Goal: Information Seeking & Learning: Learn about a topic

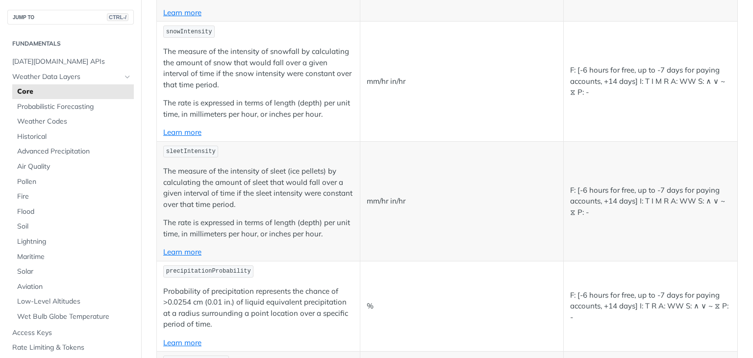
scroll to position [2220, 0]
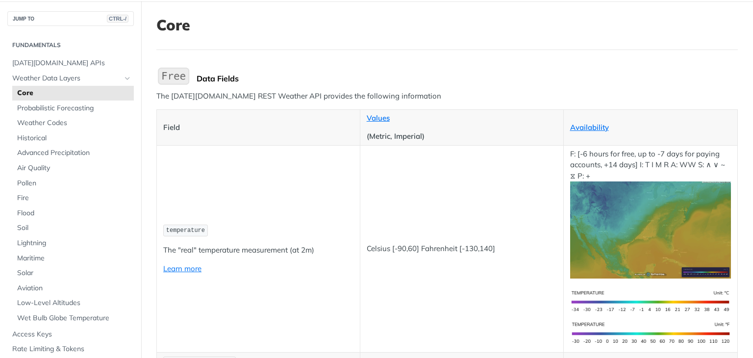
scroll to position [52, 0]
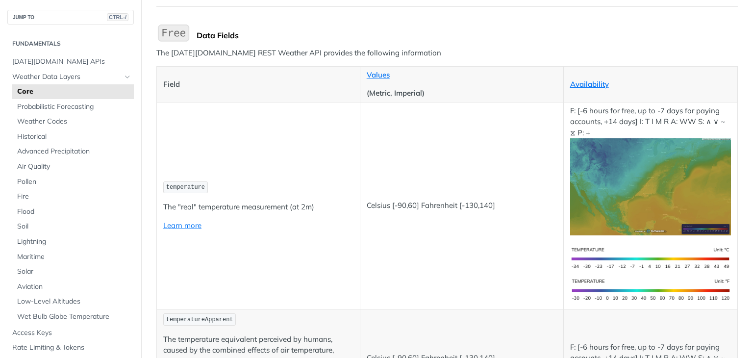
scroll to position [94, 0]
click at [186, 225] on link "Learn more" at bounding box center [182, 224] width 38 height 9
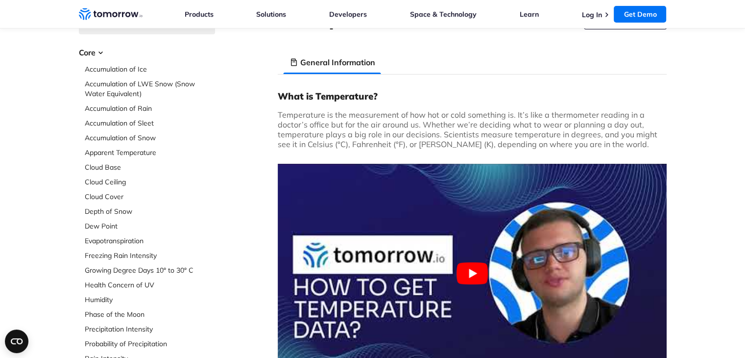
scroll to position [40, 0]
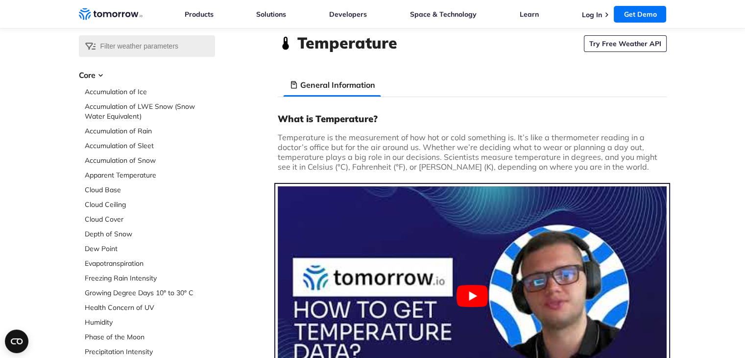
click at [464, 283] on button "Play Youtube video" at bounding box center [472, 295] width 389 height 219
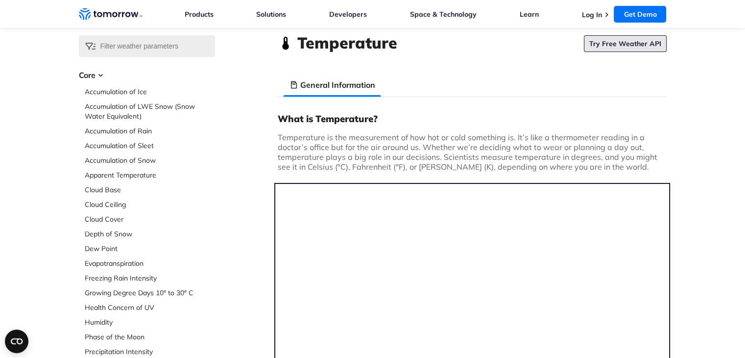
click at [649, 38] on link "Try Free Weather API" at bounding box center [625, 43] width 83 height 17
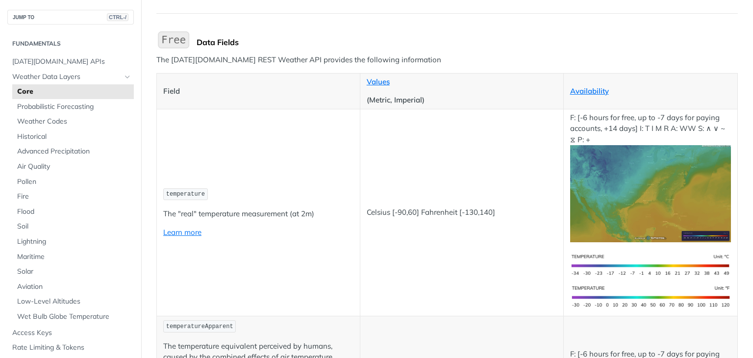
scroll to position [88, 0]
click at [114, 78] on link "Weather Data Layers" at bounding box center [70, 77] width 126 height 15
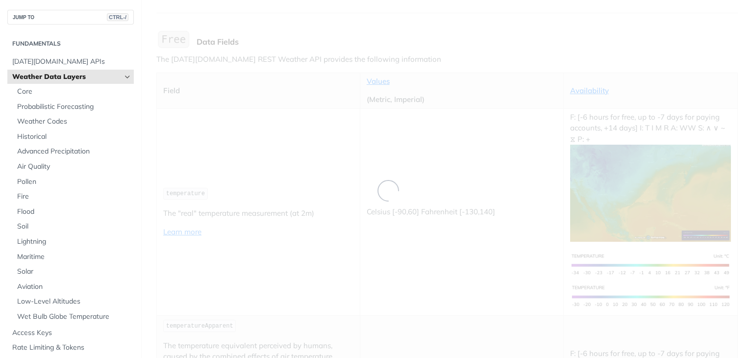
click at [114, 78] on link "Weather Data Layers" at bounding box center [70, 77] width 126 height 15
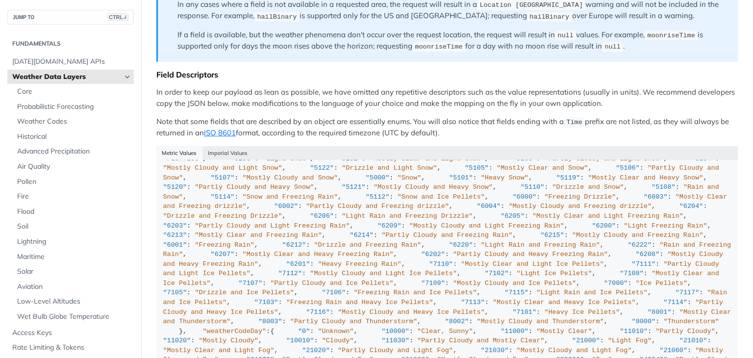
scroll to position [721, 0]
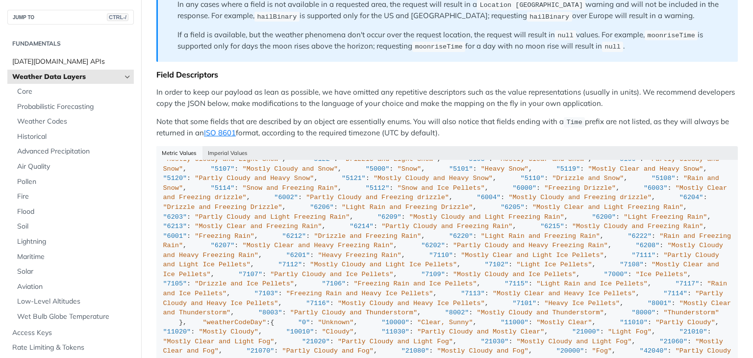
click at [45, 59] on span "Tomorrow.io APIs" at bounding box center [71, 62] width 119 height 10
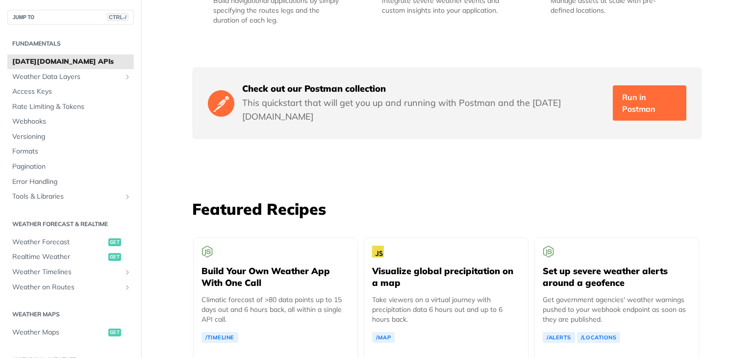
scroll to position [1605, 0]
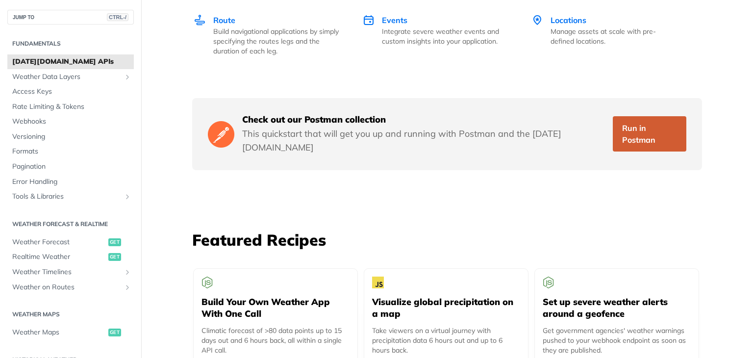
click at [642, 123] on link "Run in Postman" at bounding box center [648, 133] width 73 height 35
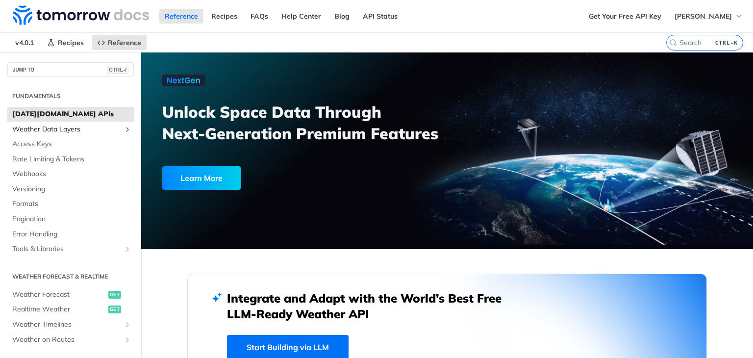
click at [65, 126] on span "Weather Data Layers" at bounding box center [66, 129] width 109 height 10
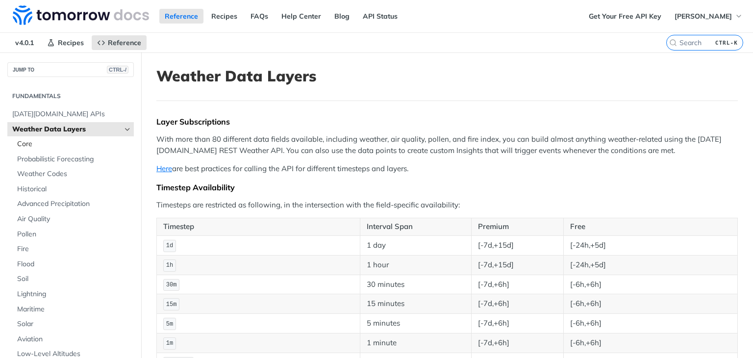
click at [55, 145] on span "Core" at bounding box center [74, 144] width 114 height 10
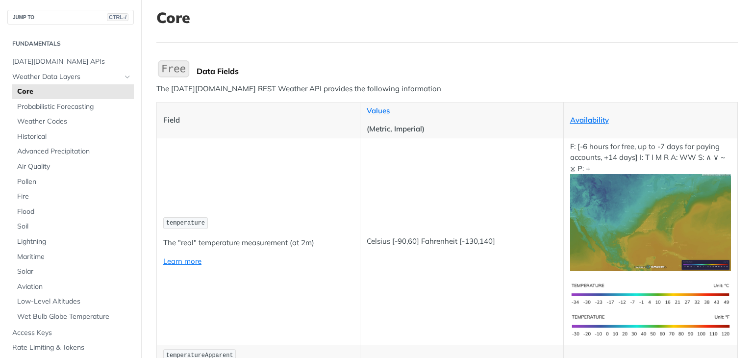
scroll to position [59, 0]
click at [590, 119] on link "Availability" at bounding box center [589, 119] width 39 height 9
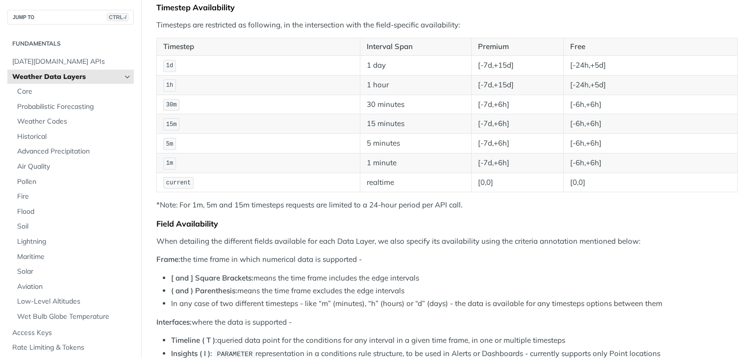
scroll to position [180, 0]
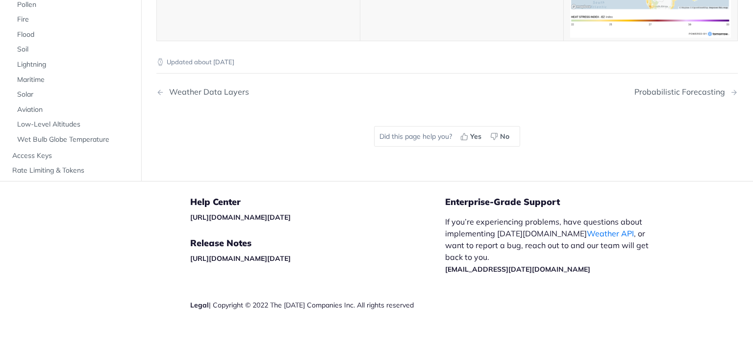
scroll to position [5338, 0]
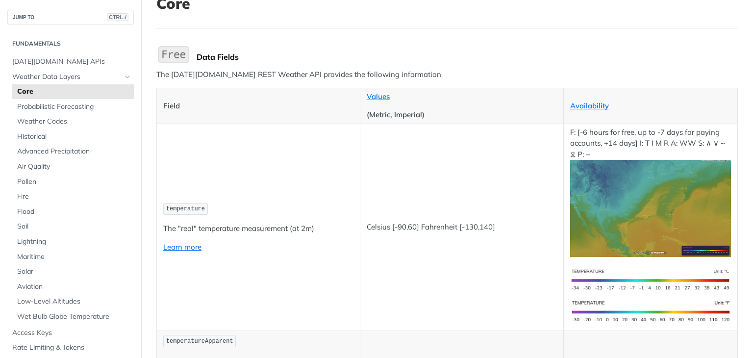
scroll to position [78, 0]
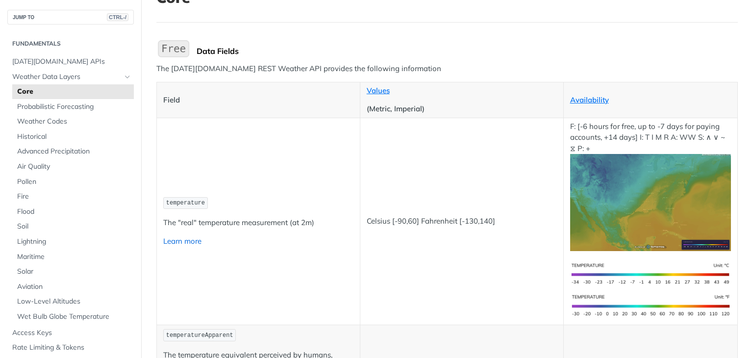
click at [194, 241] on link "Learn more" at bounding box center [182, 240] width 38 height 9
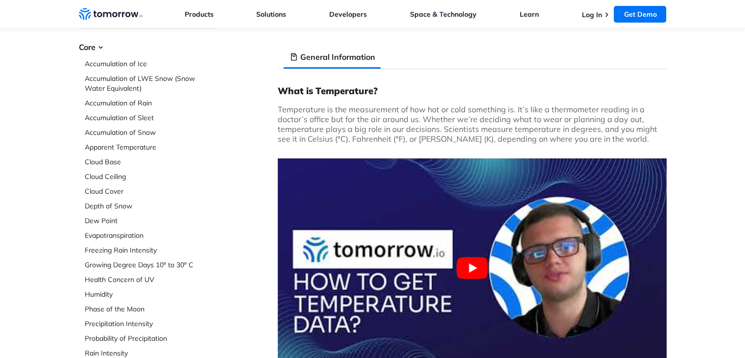
scroll to position [69, 0]
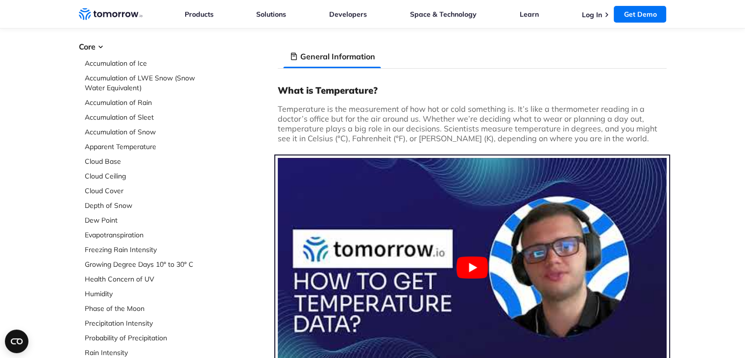
click at [505, 266] on button "Play Youtube video" at bounding box center [472, 267] width 389 height 219
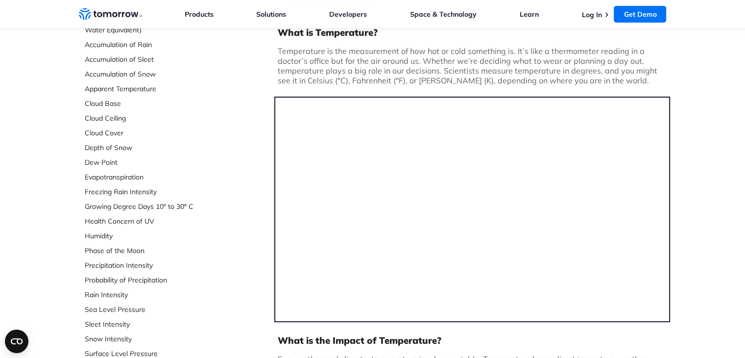
scroll to position [151, 0]
